Goal: Transaction & Acquisition: Purchase product/service

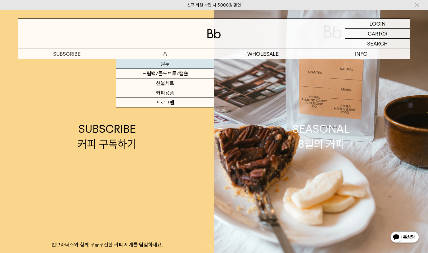
click at [166, 62] on link "원두" at bounding box center [165, 64] width 98 height 10
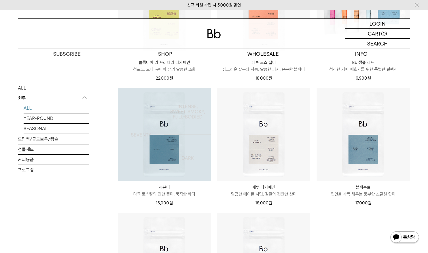
scroll to position [306, 0]
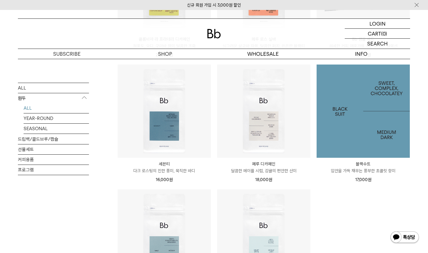
click at [343, 114] on img at bounding box center [363, 111] width 93 height 93
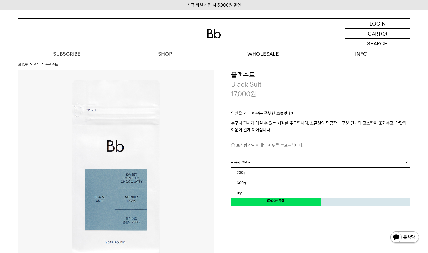
click at [281, 160] on link "= 용량 선택 =" at bounding box center [320, 163] width 179 height 10
click at [267, 194] on li "1kg" at bounding box center [324, 193] width 174 height 10
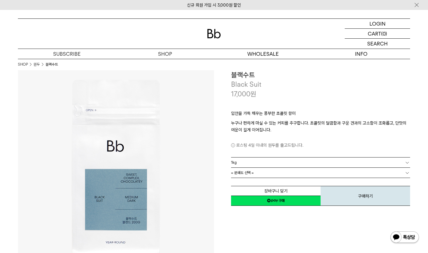
click at [293, 143] on p "로스팅 4일 이내의 원두를 출고드립니다." at bounding box center [320, 145] width 179 height 7
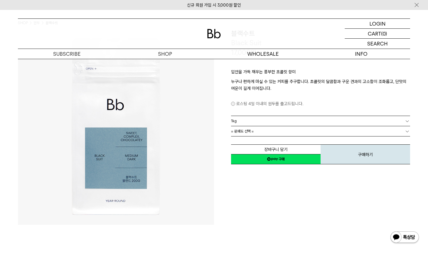
scroll to position [54, 0]
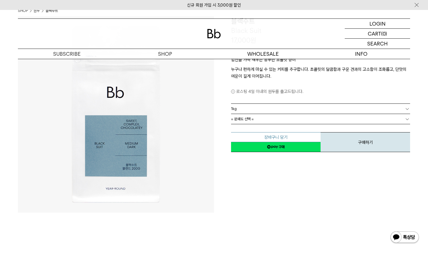
click at [282, 136] on button "장바구니 담기" at bounding box center [276, 137] width 90 height 10
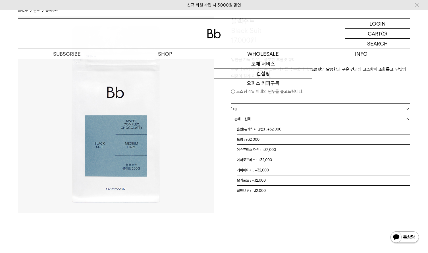
click at [264, 120] on link "= 분쇄도 선택 =" at bounding box center [320, 119] width 179 height 10
click at [270, 119] on link "= 분쇄도 선택 =" at bounding box center [320, 119] width 179 height 10
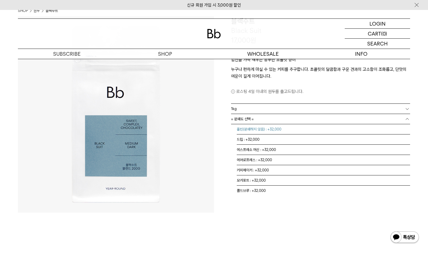
click at [271, 131] on li "홀빈(분쇄하지 않음) : +32,000" at bounding box center [324, 129] width 174 height 10
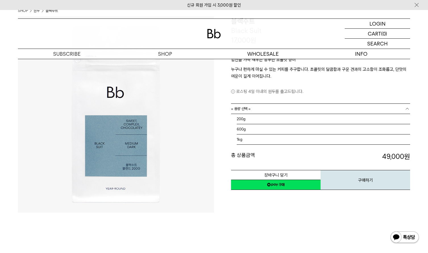
click at [404, 109] on link "= 용량 선택 =" at bounding box center [320, 109] width 179 height 10
click at [308, 127] on li "600g" at bounding box center [324, 129] width 174 height 10
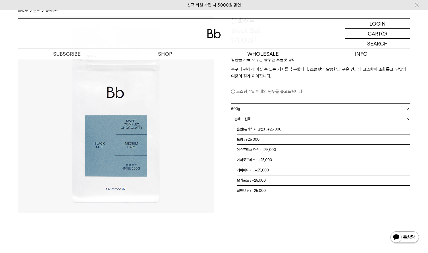
click at [395, 118] on link "= 분쇄도 선택 =" at bounding box center [320, 119] width 179 height 10
click at [289, 128] on li "홀빈(분쇄하지 않음) : +25,000" at bounding box center [324, 129] width 174 height 10
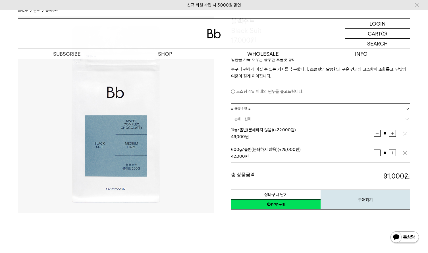
click at [406, 133] on img "button" at bounding box center [405, 134] width 6 height 6
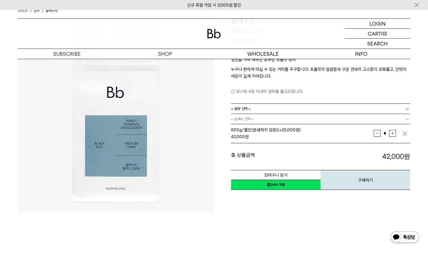
click at [282, 110] on link "= 용량 선택 =" at bounding box center [320, 109] width 179 height 10
click at [277, 152] on dt "총 상품금액" at bounding box center [276, 157] width 90 height 10
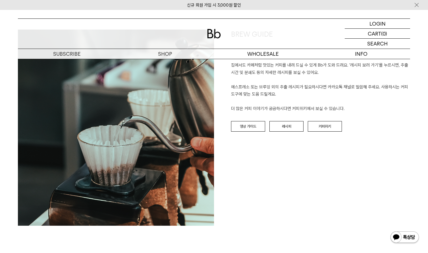
scroll to position [681, 0]
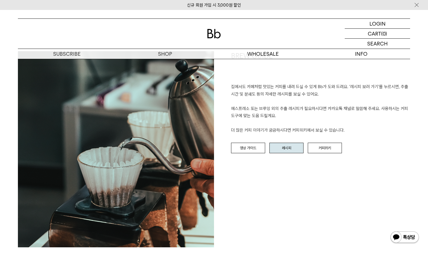
click at [290, 143] on link "레시피" at bounding box center [287, 148] width 34 height 11
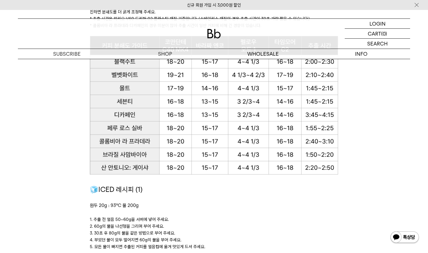
scroll to position [631, 0]
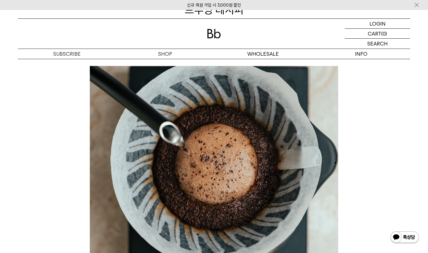
scroll to position [0, 0]
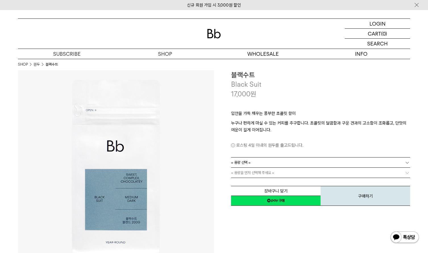
click at [258, 158] on link "= 용량 선택 =" at bounding box center [320, 163] width 179 height 10
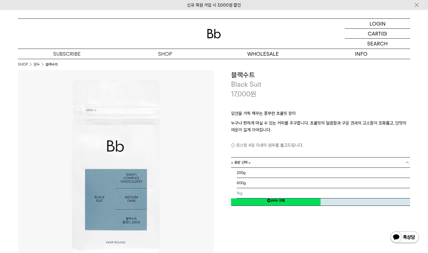
click at [246, 191] on li "1kg" at bounding box center [324, 193] width 174 height 10
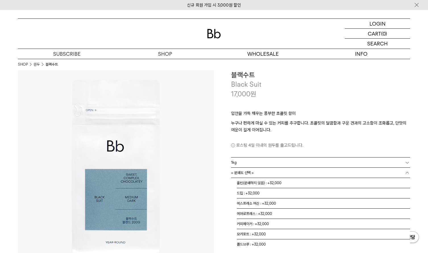
click at [244, 172] on span "= 분쇄도 선택 =" at bounding box center [242, 173] width 23 height 10
click at [245, 180] on li "홀빈(분쇄하지 않음) : +32,000" at bounding box center [324, 183] width 174 height 10
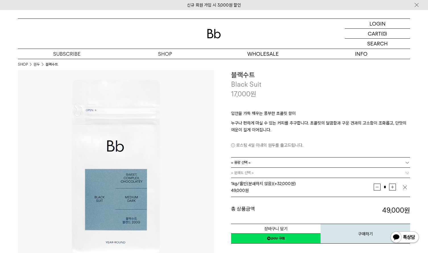
click at [404, 188] on img "button" at bounding box center [405, 188] width 6 height 6
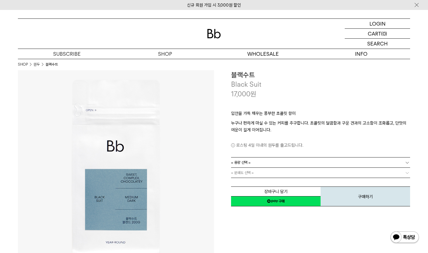
click at [406, 175] on b at bounding box center [408, 173] width 6 height 6
click at [405, 173] on b at bounding box center [408, 173] width 6 height 6
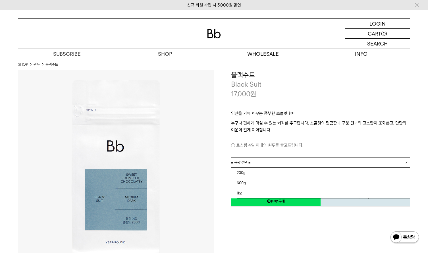
click at [409, 162] on b at bounding box center [408, 163] width 6 height 6
click at [346, 184] on li "600g" at bounding box center [324, 183] width 174 height 10
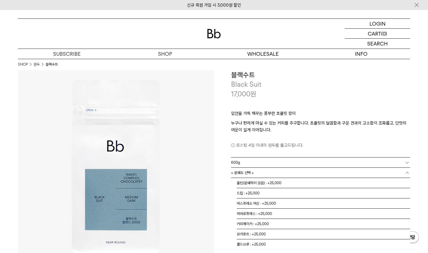
click at [403, 173] on link "= 분쇄도 선택 =" at bounding box center [320, 173] width 179 height 10
click at [358, 183] on li "홀빈(분쇄하지 않음) : +25,000" at bounding box center [324, 183] width 174 height 10
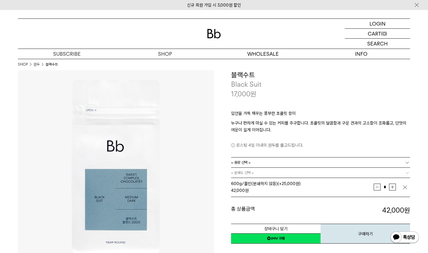
click at [418, 6] on img at bounding box center [417, 5] width 6 height 6
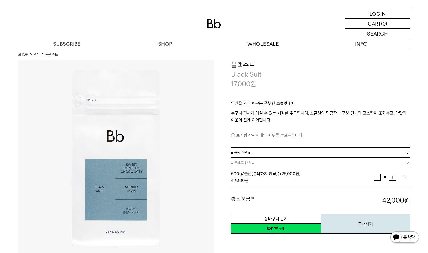
click at [210, 22] on img at bounding box center [214, 23] width 14 height 9
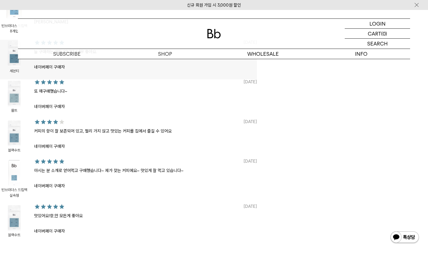
scroll to position [455, 0]
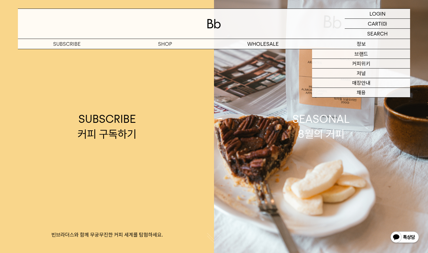
click at [359, 46] on p "정보" at bounding box center [361, 44] width 98 height 10
click at [367, 43] on p "정보" at bounding box center [361, 44] width 98 height 10
click at [359, 62] on link "커피위키" at bounding box center [361, 64] width 98 height 10
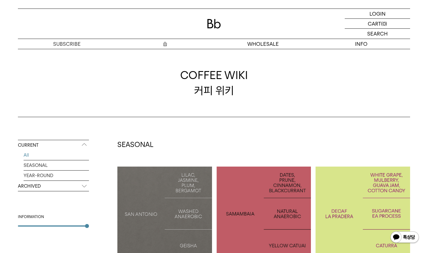
click at [166, 42] on p "숍" at bounding box center [165, 44] width 98 height 10
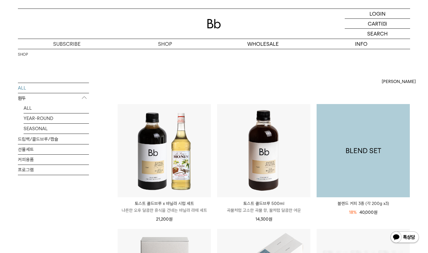
click at [358, 140] on img at bounding box center [363, 150] width 93 height 93
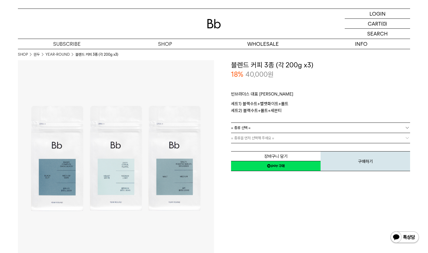
click at [324, 138] on link "= 종류을 먼저 선택해 주세요 =" at bounding box center [320, 138] width 179 height 10
click at [343, 122] on div "빈브라더스 대표 블렌드 세트 세트1) 블랙수트+벨벳화이트+몰트 세트2) 블랙수트+몰트+세븐티 로스팅 일자 안내" at bounding box center [320, 100] width 179 height 43
click at [342, 126] on link "= 종류 선택 =" at bounding box center [320, 128] width 179 height 10
click at [278, 147] on li "블랙수트+몰트+세븐티" at bounding box center [324, 148] width 174 height 10
click at [248, 140] on span "= 분쇄도 선택 =" at bounding box center [242, 138] width 23 height 10
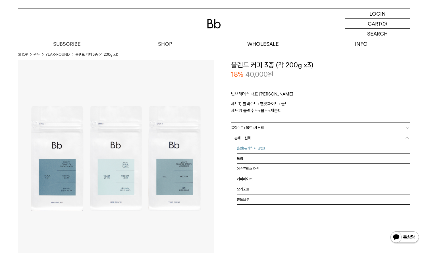
click at [247, 147] on li "홀빈(분쇄하지 않음)" at bounding box center [324, 148] width 174 height 10
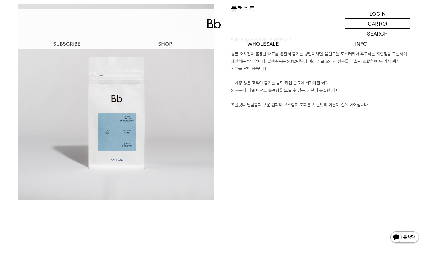
scroll to position [420, 0]
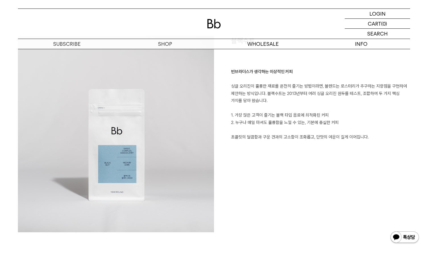
drag, startPoint x: 296, startPoint y: 78, endPoint x: 317, endPoint y: 155, distance: 79.7
click at [317, 154] on div "블랙수트 빈브라더스가 생각하는 이상적인 커피 싱글 오리진이 훌륭한 재료를 온전히 즐기는 방법이라면, 블렌드는 로스터리가 추구하는 지향점을 구현…" at bounding box center [312, 134] width 196 height 196
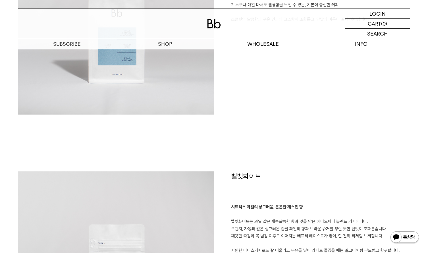
scroll to position [653, 0]
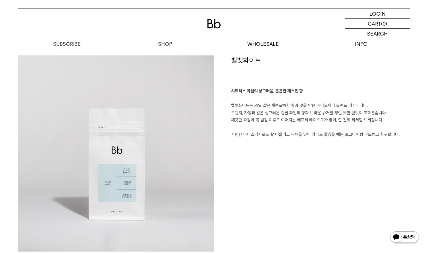
drag, startPoint x: 293, startPoint y: 78, endPoint x: 314, endPoint y: 161, distance: 85.4
click at [314, 161] on div "벨벳화이트 시트러스 과일의 싱그러움, 은은한 재스민 향 벨벳화이트는 과일 같은 새콤달콤한 향과 맛을 담은 에티오피아 블렌드 커피입니다. 오렌지…" at bounding box center [312, 153] width 196 height 196
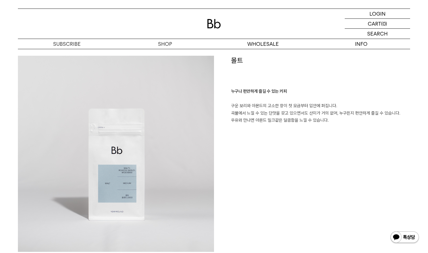
scroll to position [907, 0]
drag, startPoint x: 296, startPoint y: 80, endPoint x: 322, endPoint y: 157, distance: 81.4
click at [322, 157] on div "몰트 누구나 편안하게 즐길 수 있는 커피 구운 보리와 아몬드의 고소한 향이 첫 모금부터 입안에 퍼집니다. 곡물에서 느낄 수 있는 단맛을 갖고 …" at bounding box center [312, 153] width 196 height 196
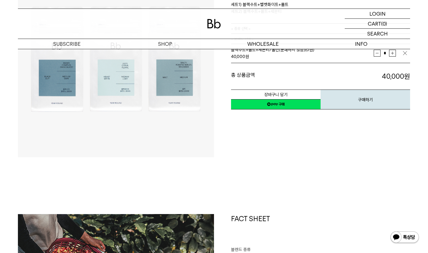
scroll to position [0, 0]
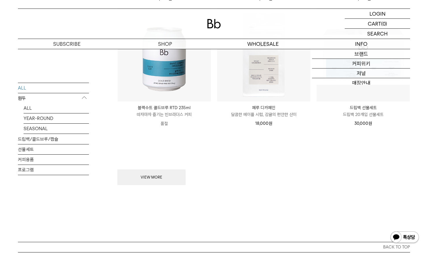
scroll to position [771, 0]
